Goal: Transaction & Acquisition: Book appointment/travel/reservation

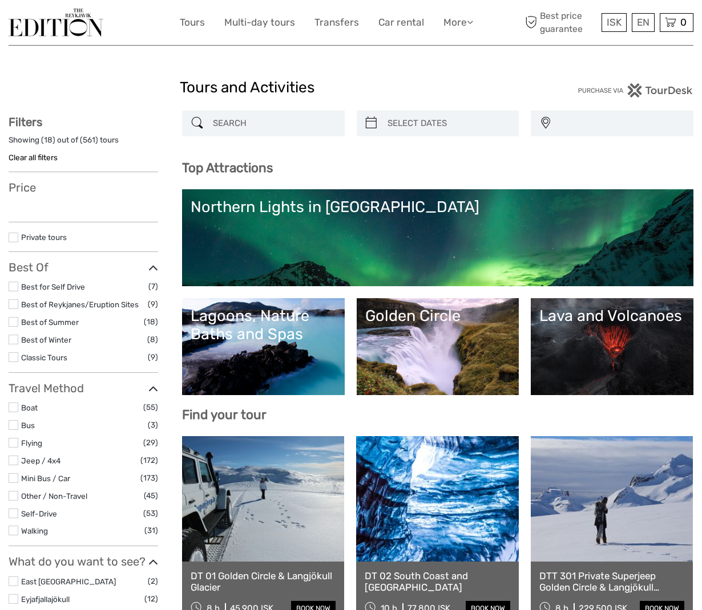
select select
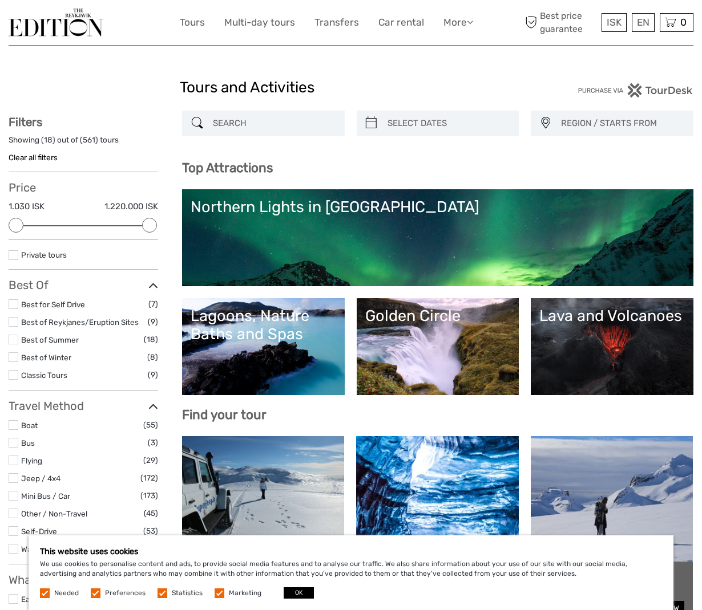
click at [395, 229] on link "Northern Lights in [GEOGRAPHIC_DATA]" at bounding box center [438, 238] width 494 height 80
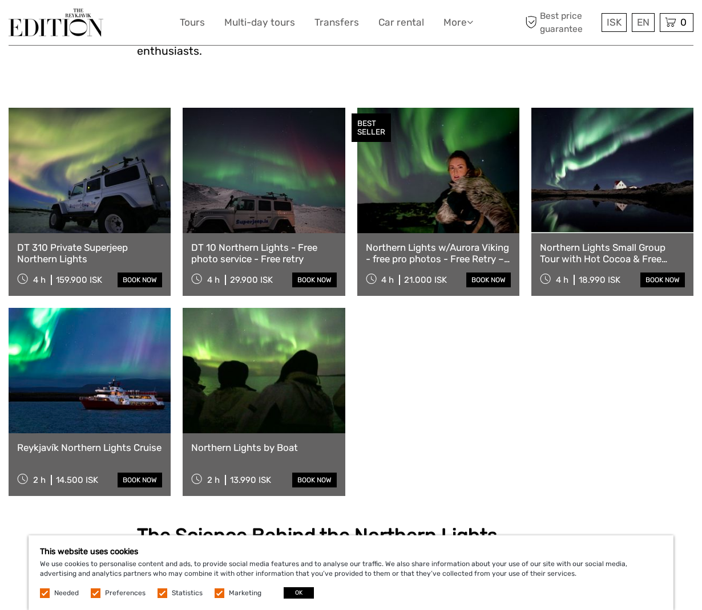
scroll to position [349, 0]
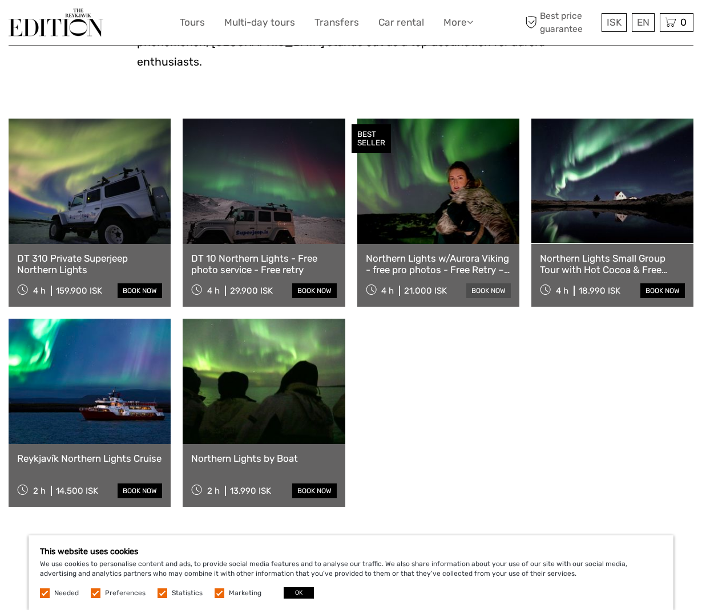
click at [488, 284] on link "book now" at bounding box center [488, 291] width 45 height 15
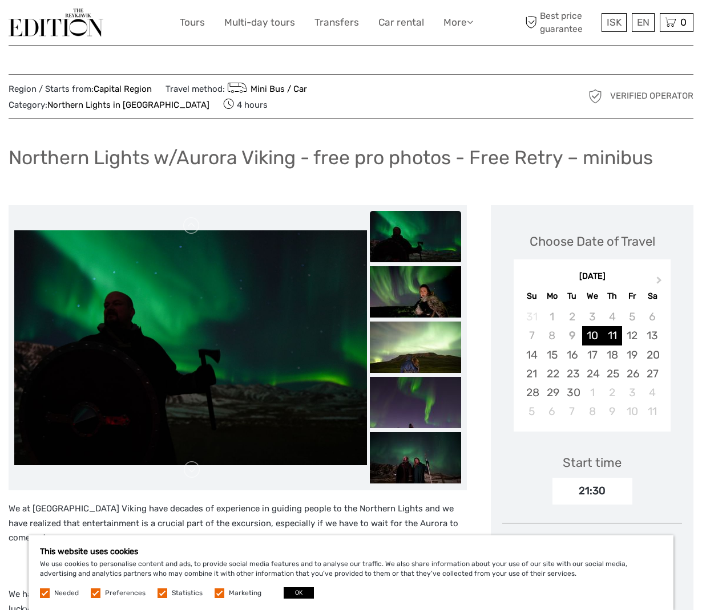
click at [610, 333] on div "11" at bounding box center [612, 335] width 20 height 19
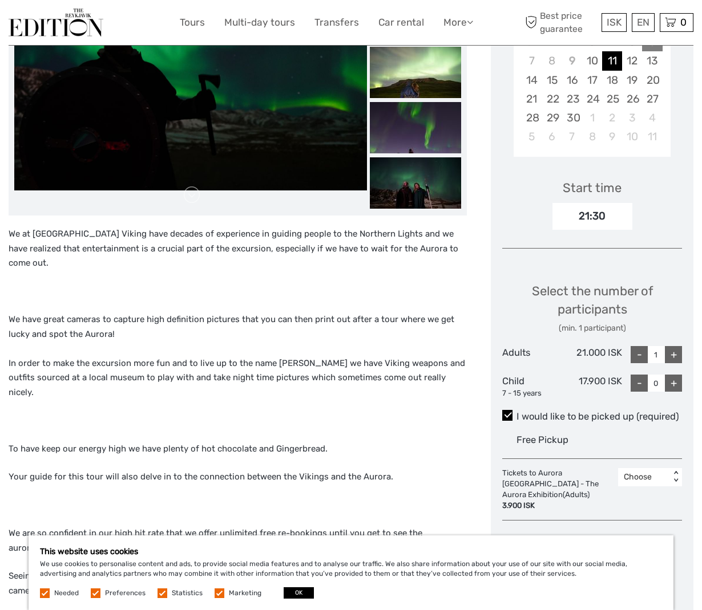
scroll to position [333, 0]
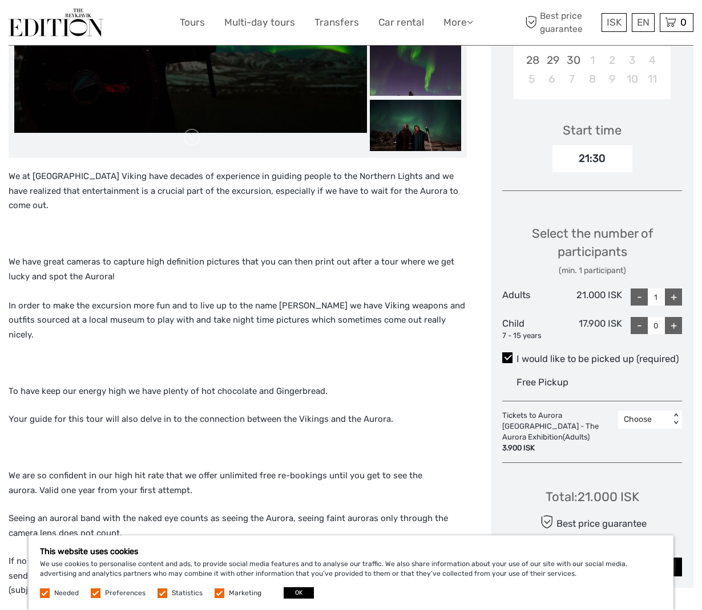
click at [674, 296] on div "+" at bounding box center [673, 297] width 17 height 17
type input "2"
click at [673, 327] on div "+" at bounding box center [673, 325] width 17 height 17
type input "1"
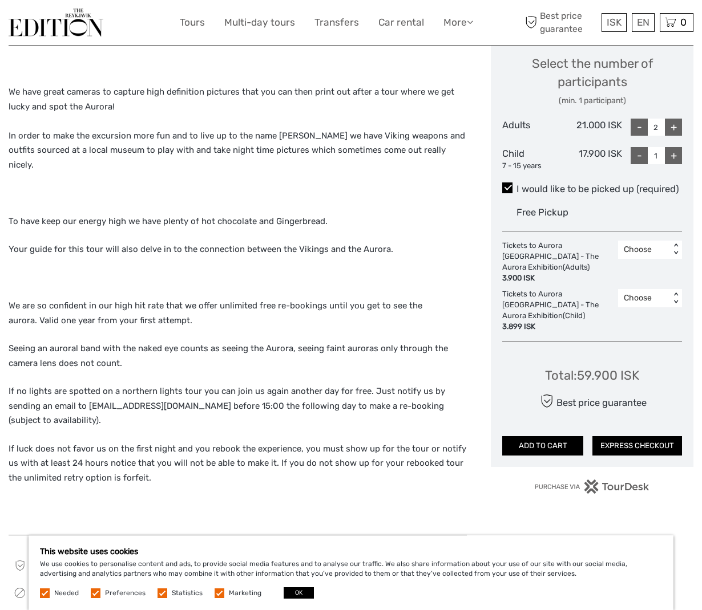
scroll to position [533, 0]
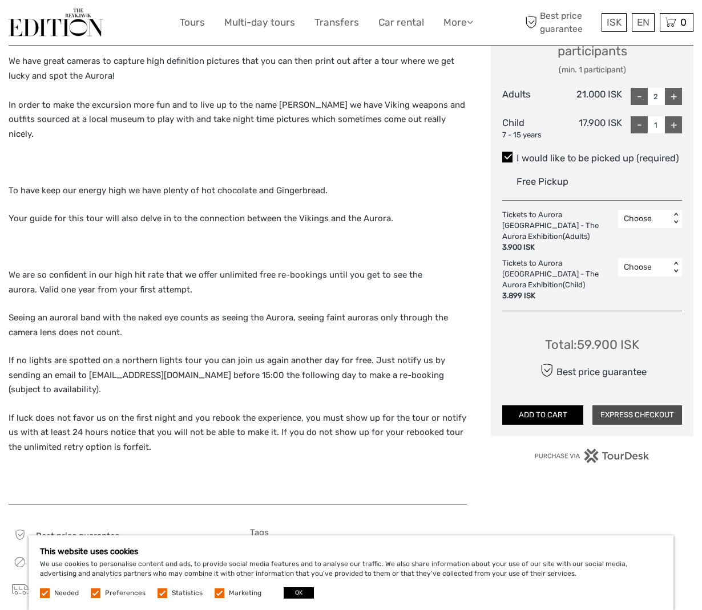
click at [602, 406] on button "EXPRESS CHECKOUT" at bounding box center [637, 415] width 90 height 19
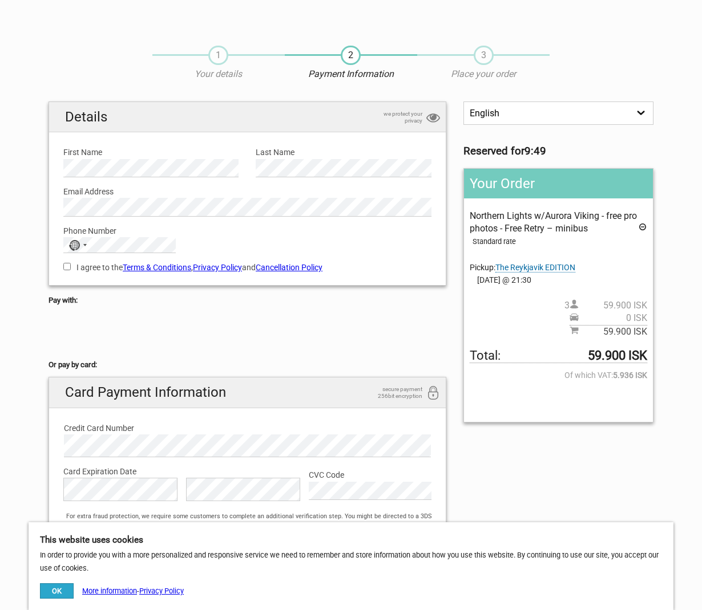
click at [211, 217] on div "Phone Number No country selected 244 results found Afghanistan +93 Albania +355…" at bounding box center [247, 235] width 385 height 37
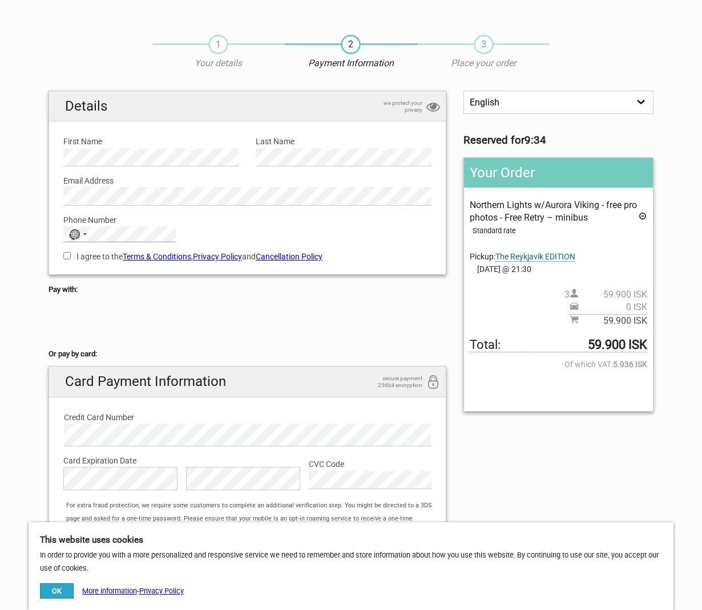
scroll to position [12, 1]
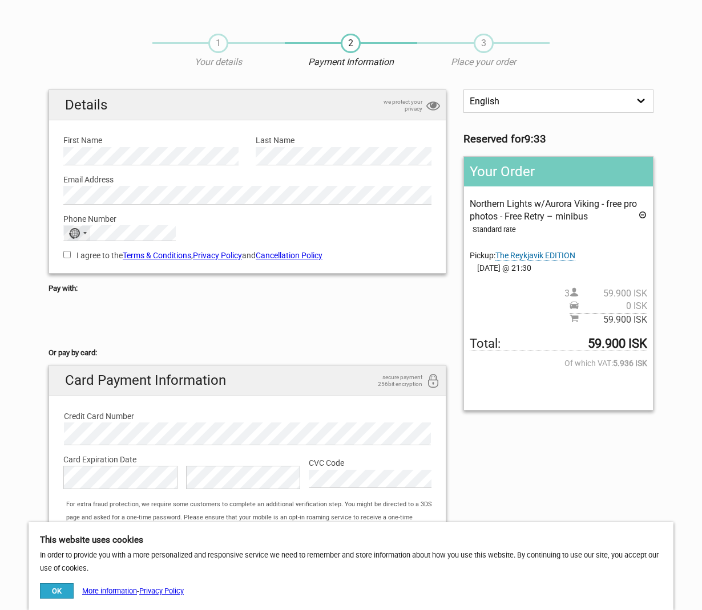
click at [75, 232] on div "No country selected" at bounding box center [73, 233] width 11 height 11
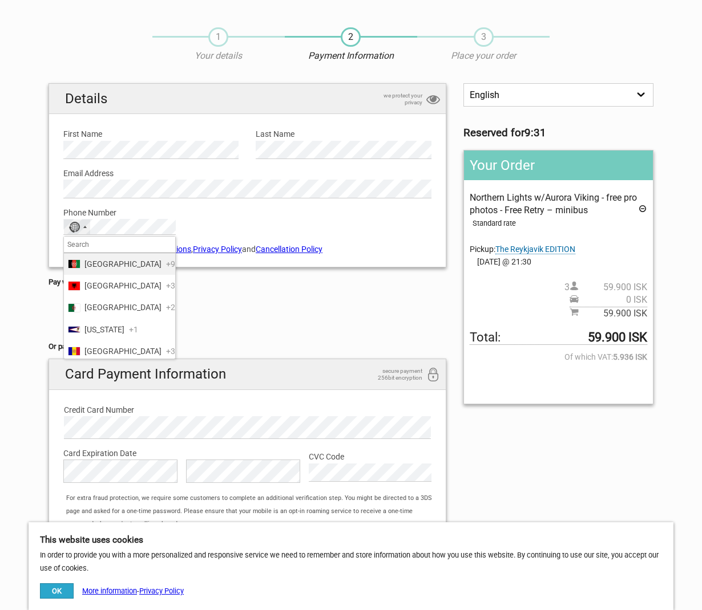
scroll to position [19, 0]
type input "+1"
click at [232, 234] on div "I agree to the Terms & Conditions , Privacy Policy and Cancellation Policy You …" at bounding box center [247, 247] width 385 height 26
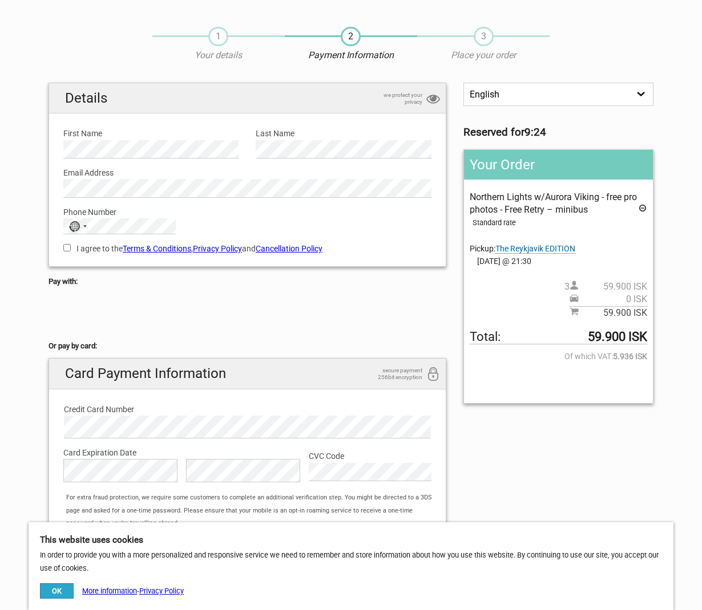
click at [64, 246] on div "I agree to the Terms & Conditions , Privacy Policy and Cancellation Policy You …" at bounding box center [247, 247] width 385 height 26
drag, startPoint x: 65, startPoint y: 246, endPoint x: 74, endPoint y: 246, distance: 8.6
click at [65, 246] on input "I agree to the Terms & Conditions , Privacy Policy and Cancellation Policy" at bounding box center [66, 247] width 7 height 7
checkbox input "true"
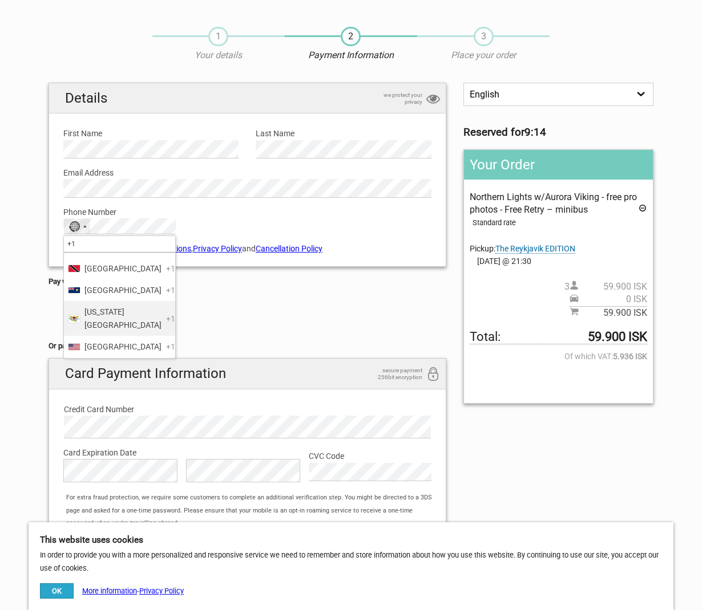
scroll to position [20, 0]
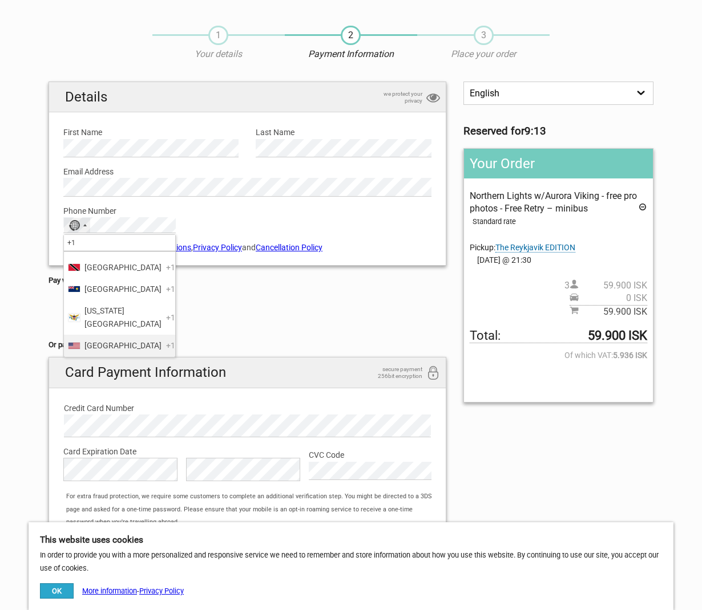
type input "+1"
click at [106, 343] on span "United States" at bounding box center [122, 345] width 77 height 13
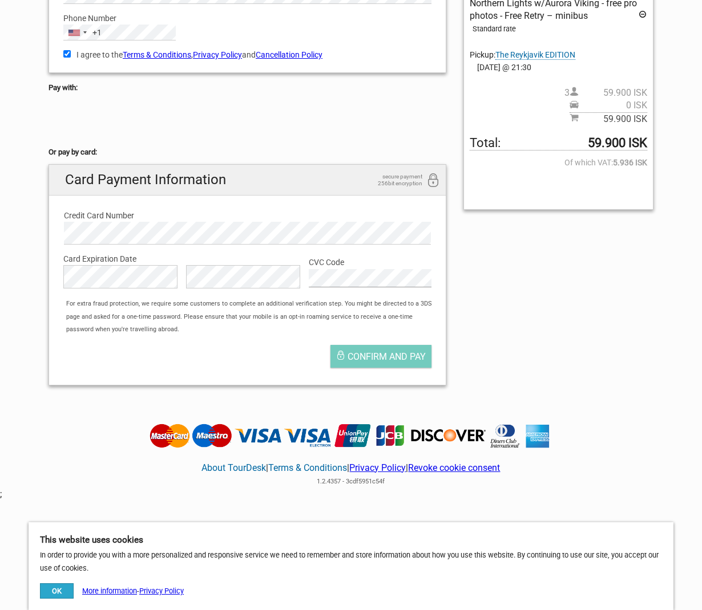
scroll to position [212, 0]
click at [393, 352] on span "Confirm and pay" at bounding box center [386, 357] width 78 height 11
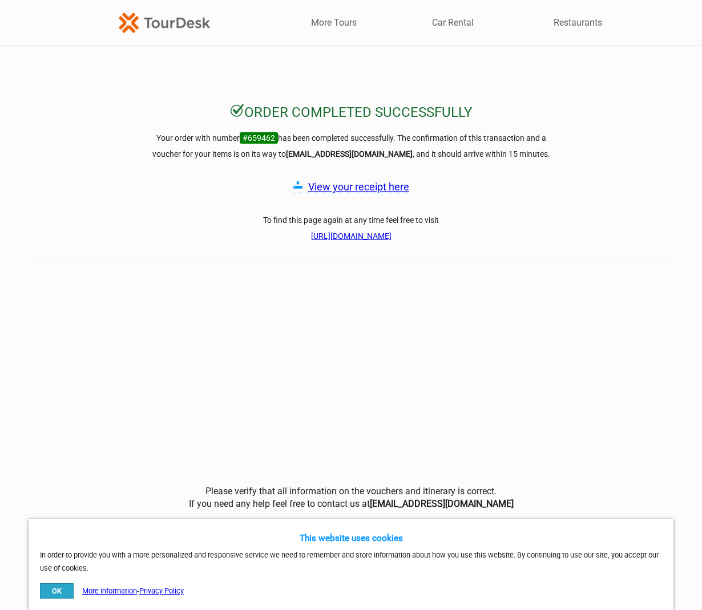
click at [355, 189] on link "View your receipt here" at bounding box center [358, 187] width 101 height 12
